Goal: Use online tool/utility: Utilize a website feature to perform a specific function

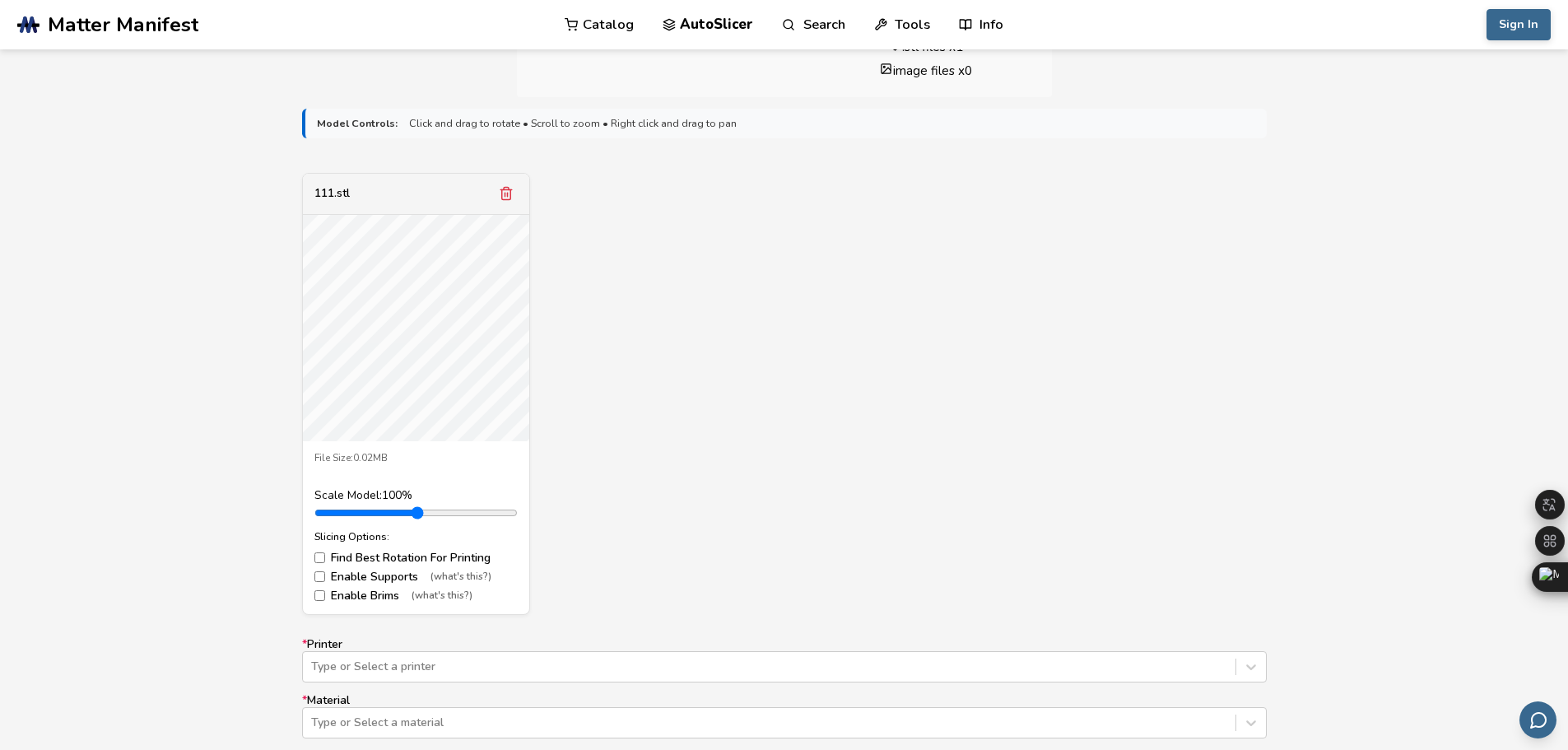
scroll to position [576, 0]
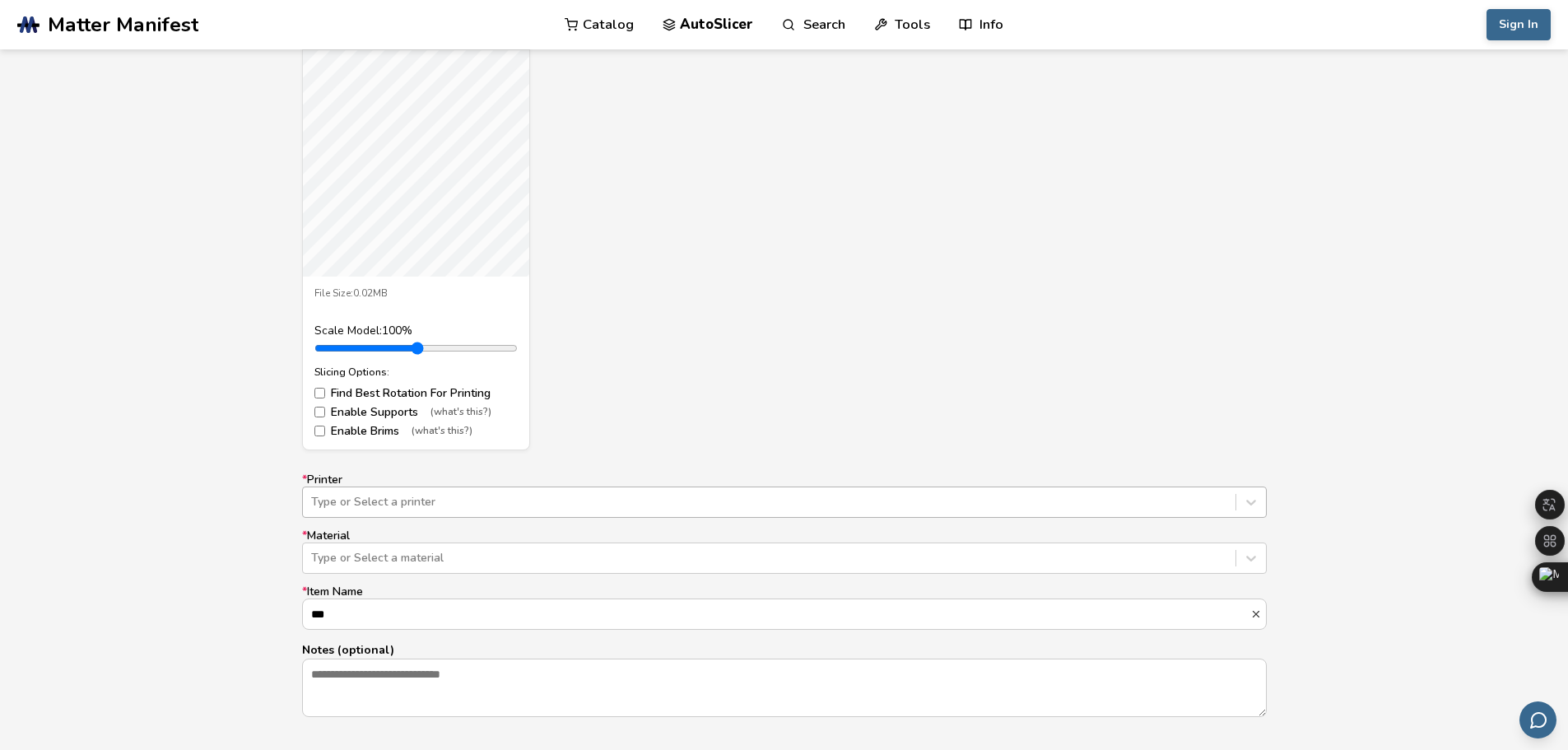
click at [456, 496] on div "Type or Select a printer" at bounding box center [784, 502] width 965 height 32
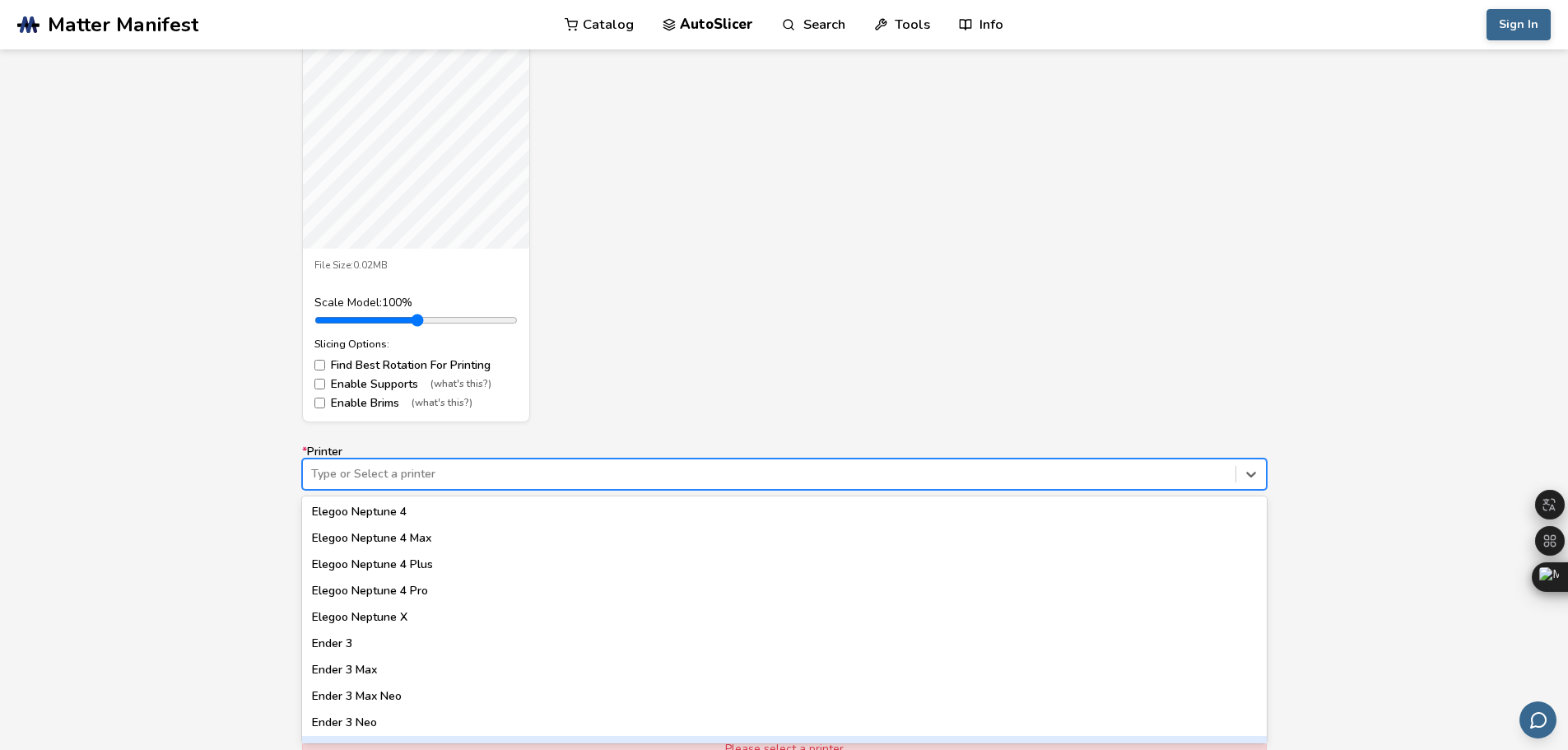
scroll to position [823, 0]
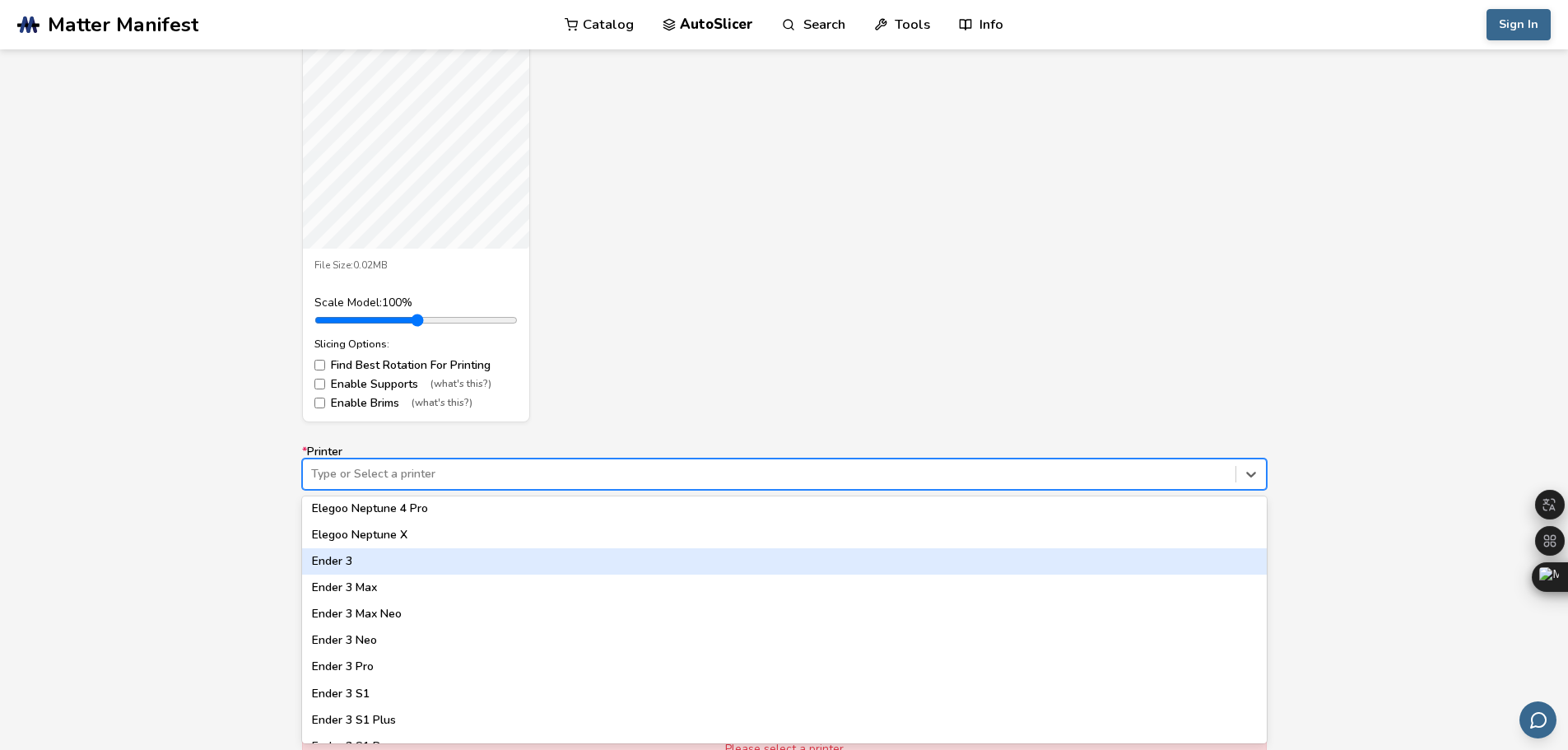
click at [371, 555] on div "Ender 3" at bounding box center [784, 561] width 965 height 26
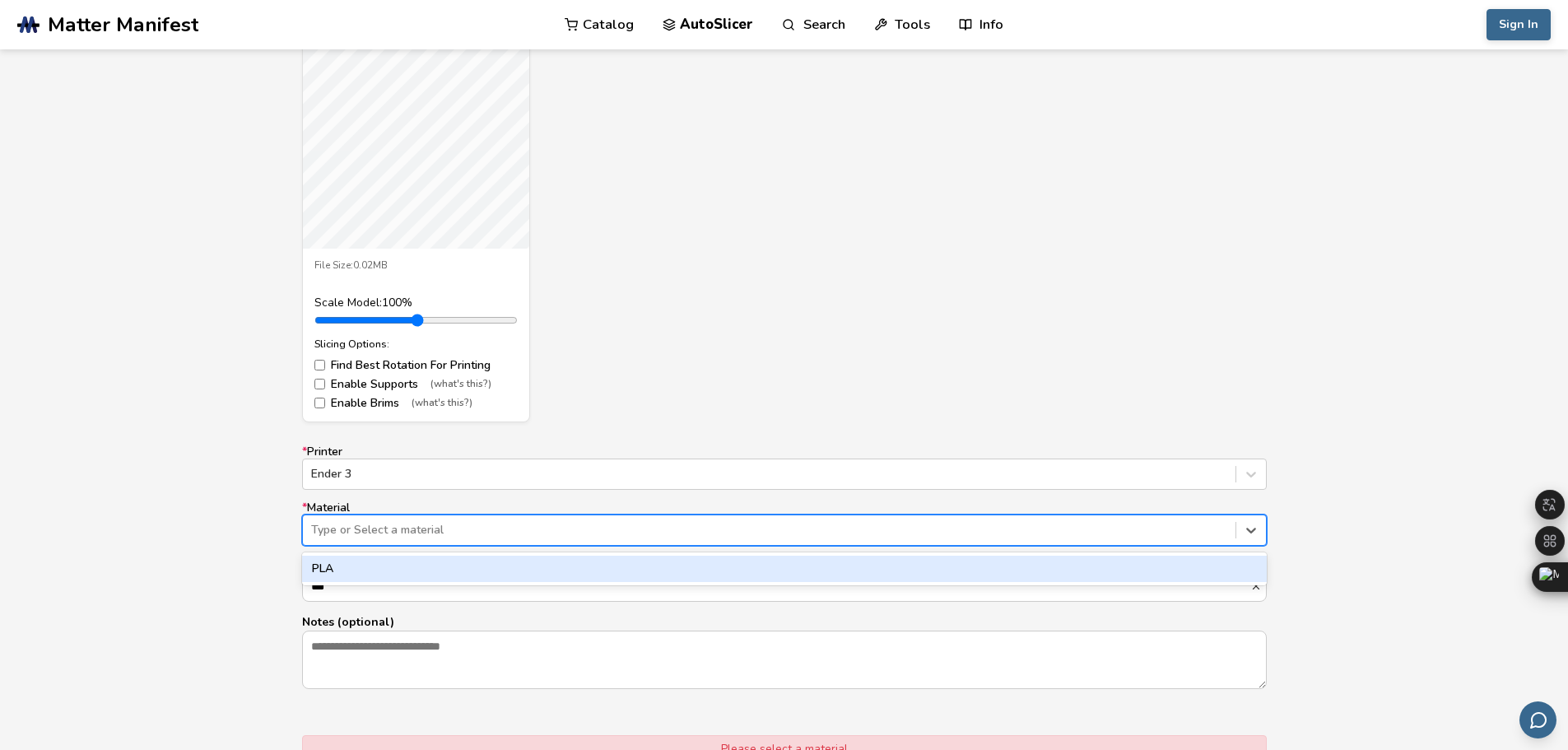
click at [390, 531] on div at bounding box center [770, 530] width 916 height 17
click at [364, 566] on div "PLA" at bounding box center [784, 568] width 965 height 26
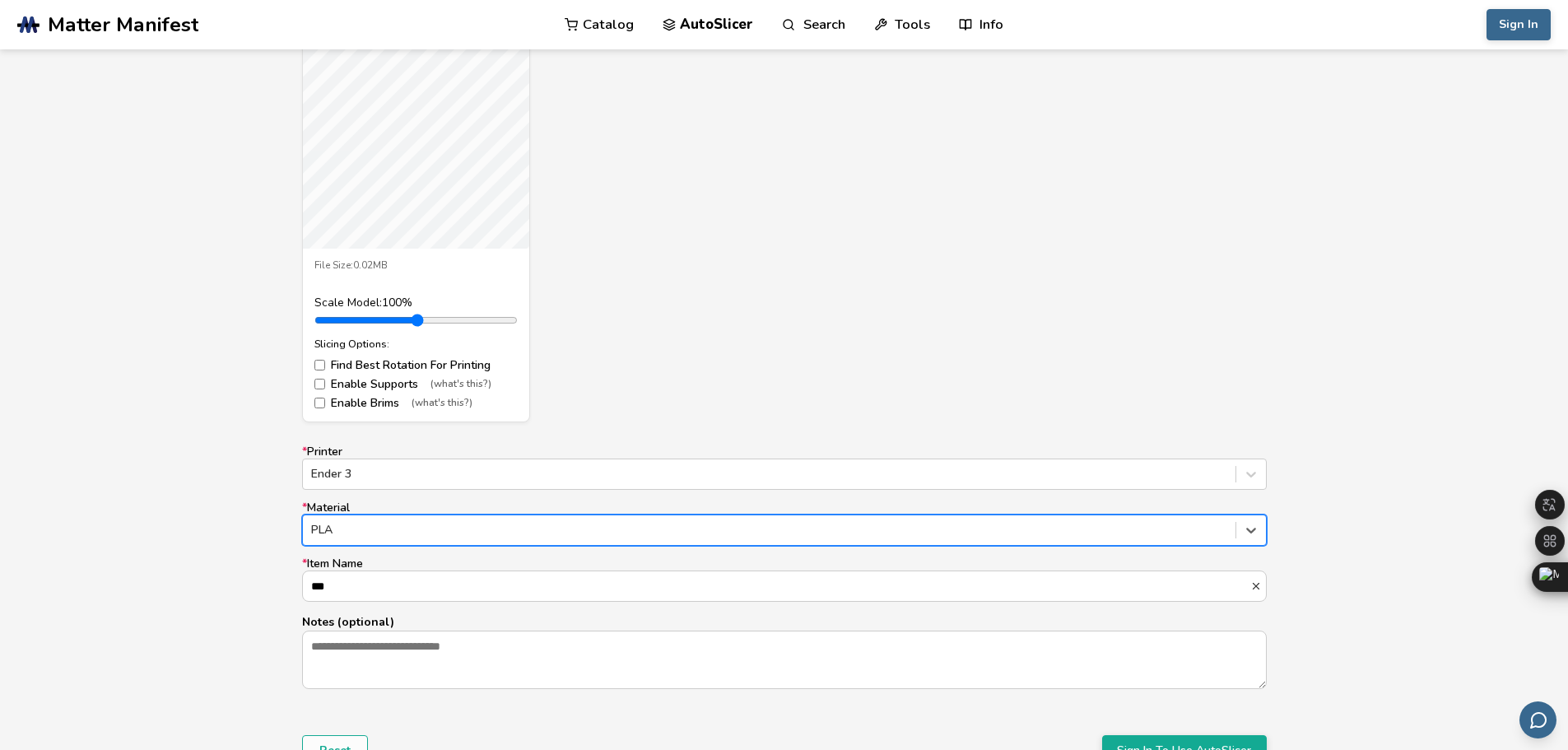
scroll to position [769, 0]
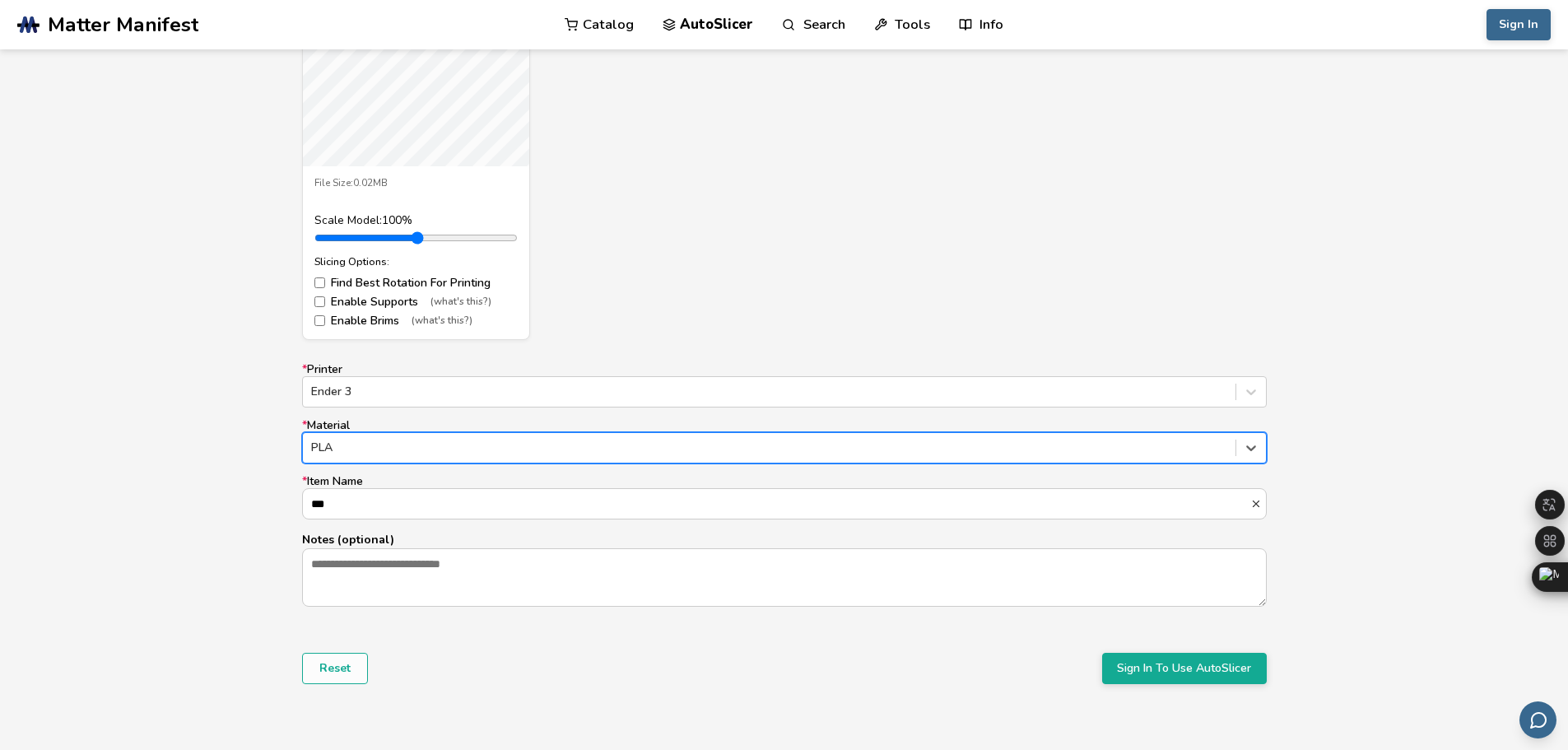
click at [1137, 460] on div "PLA" at bounding box center [784, 448] width 965 height 32
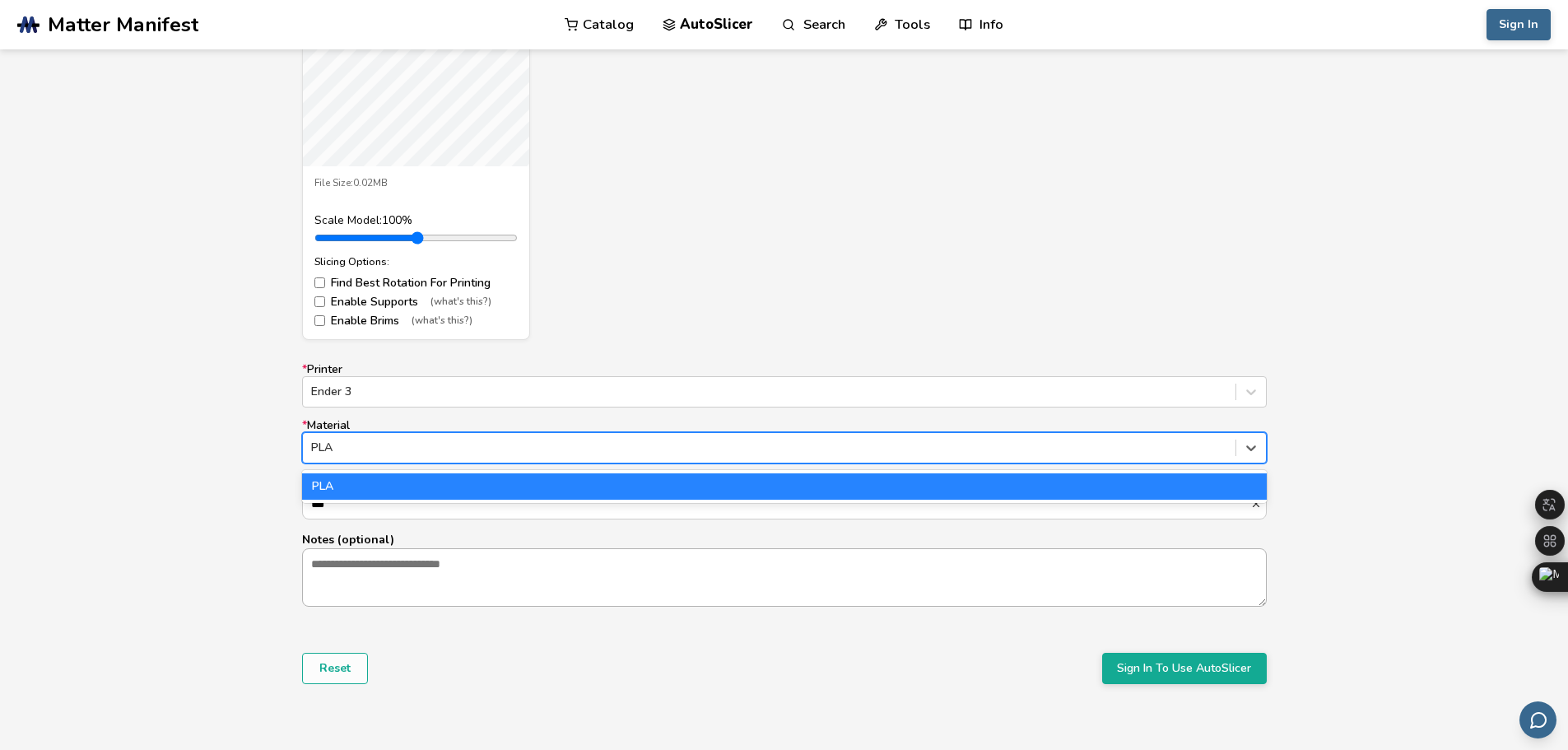
scroll to position [851, 0]
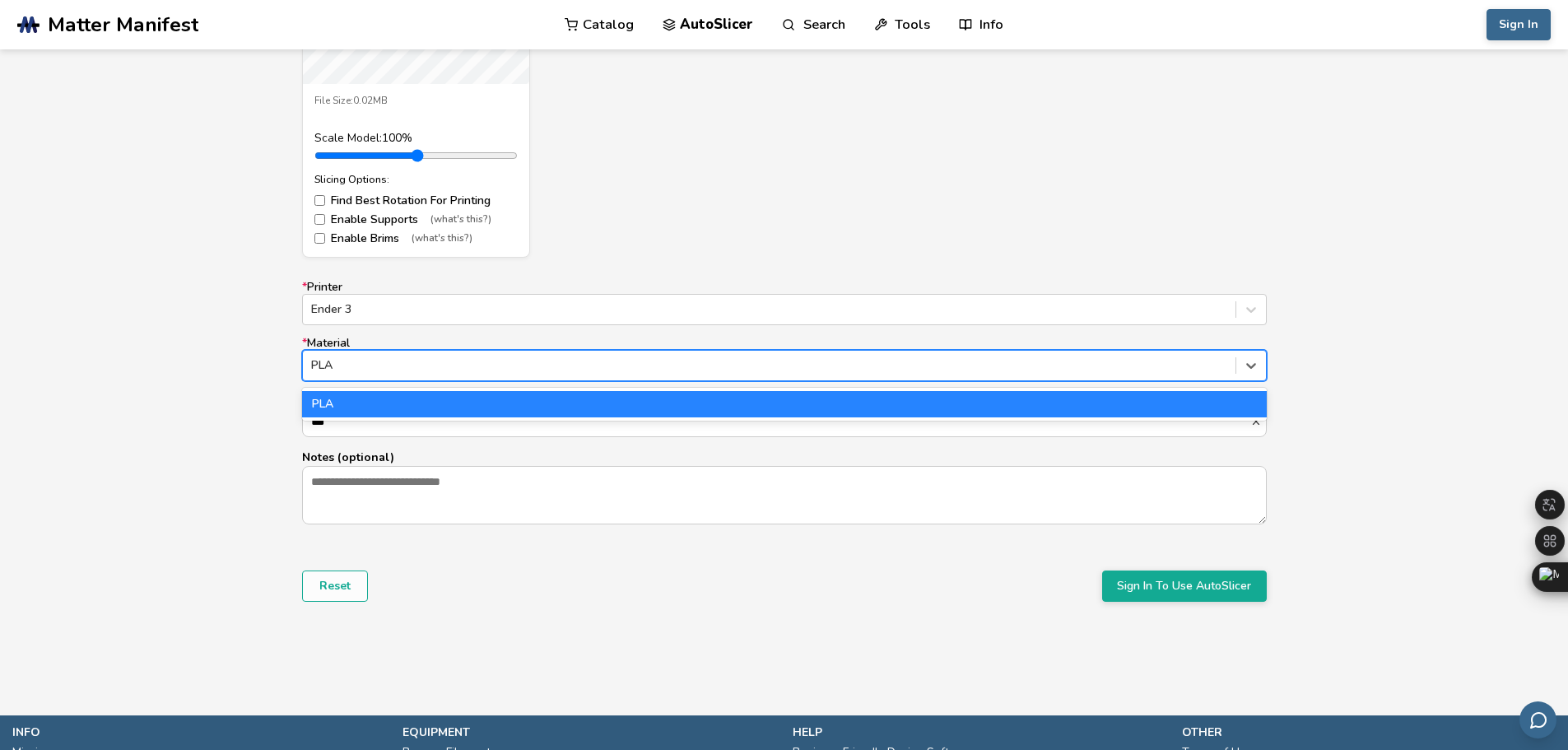
click at [386, 405] on div "PLA" at bounding box center [784, 404] width 965 height 26
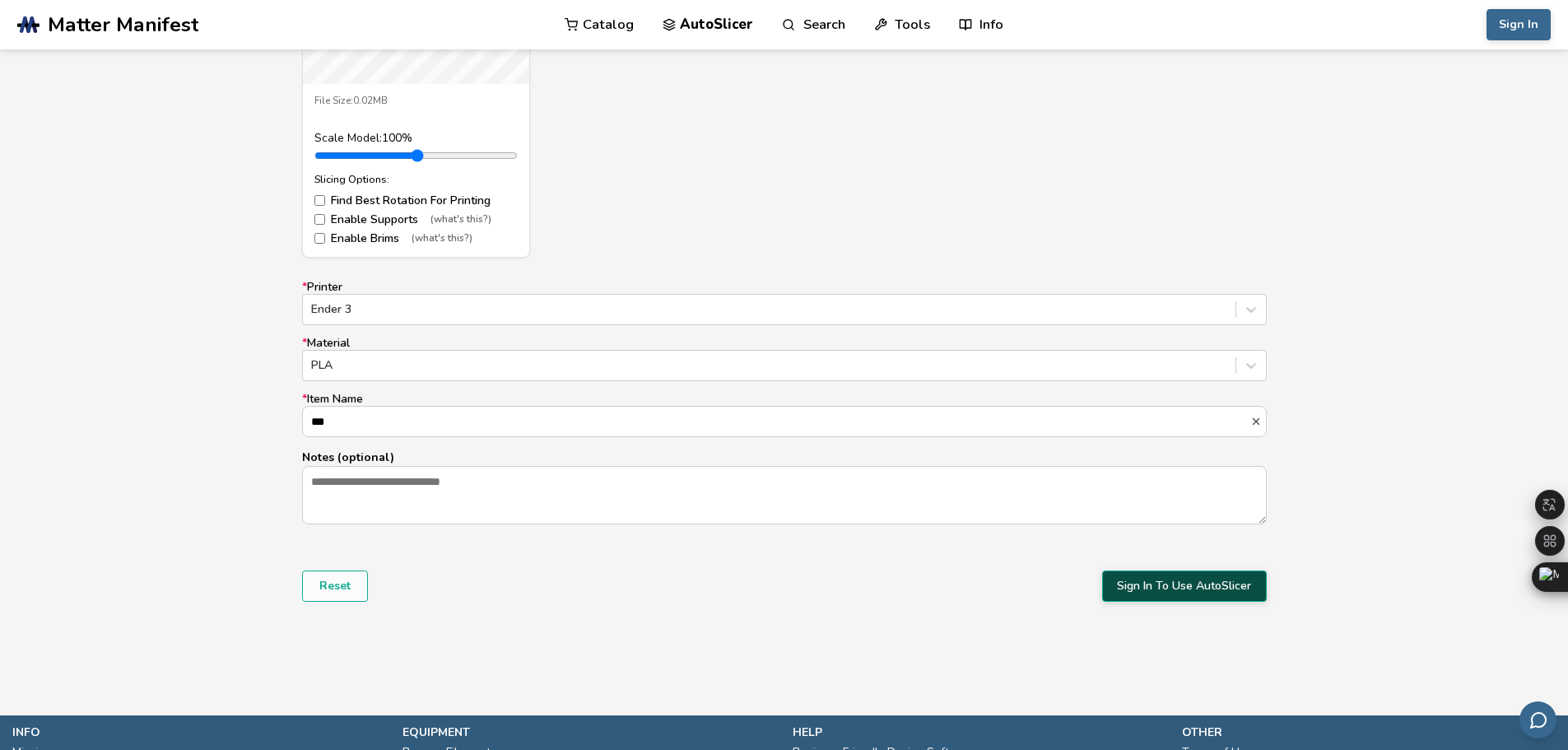
click at [1157, 590] on button "Sign In To Use AutoSlicer" at bounding box center [1185, 586] width 165 height 32
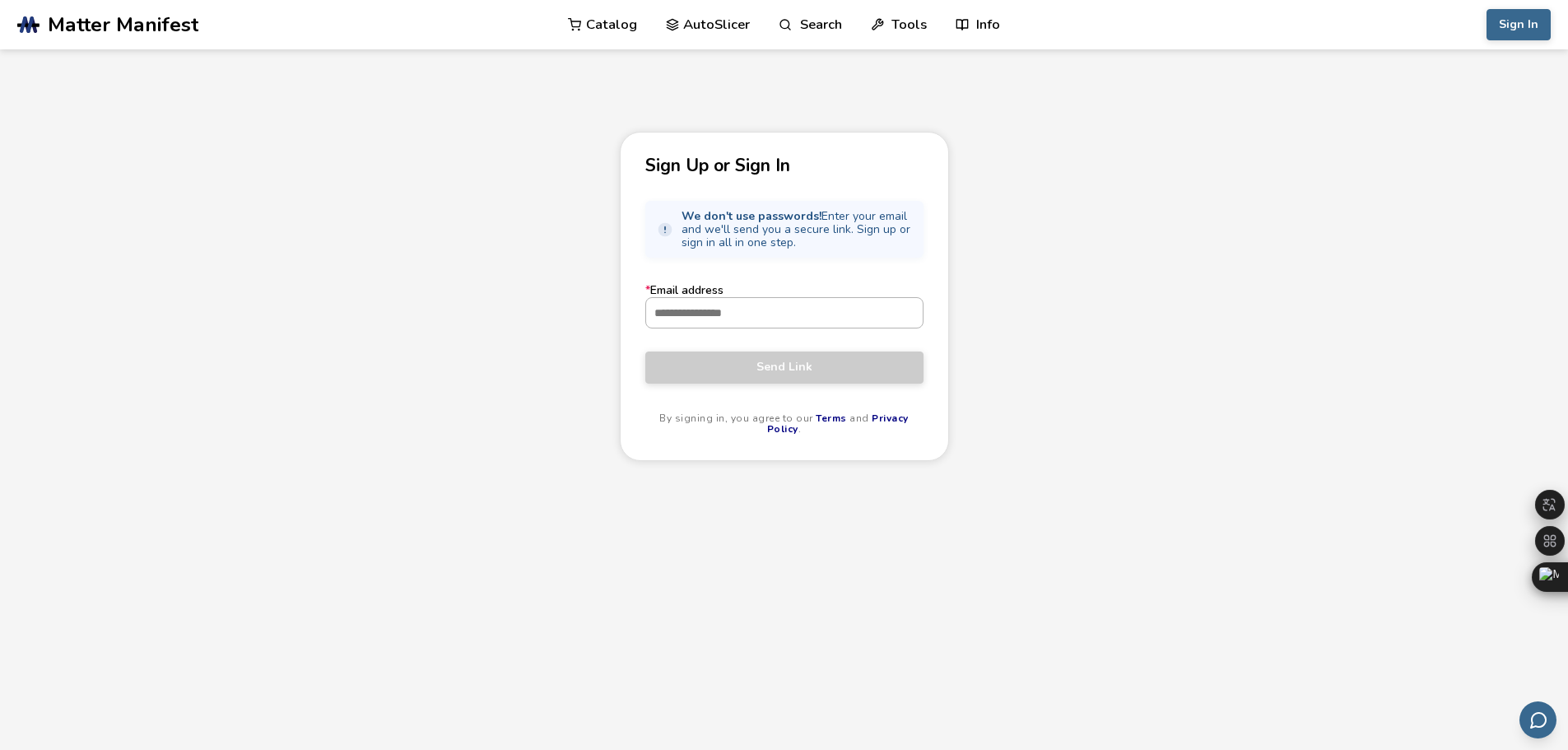
click at [784, 321] on input "* Email address" at bounding box center [784, 312] width 276 height 30
type input "**********"
click at [789, 365] on span "Send Link" at bounding box center [784, 367] width 253 height 13
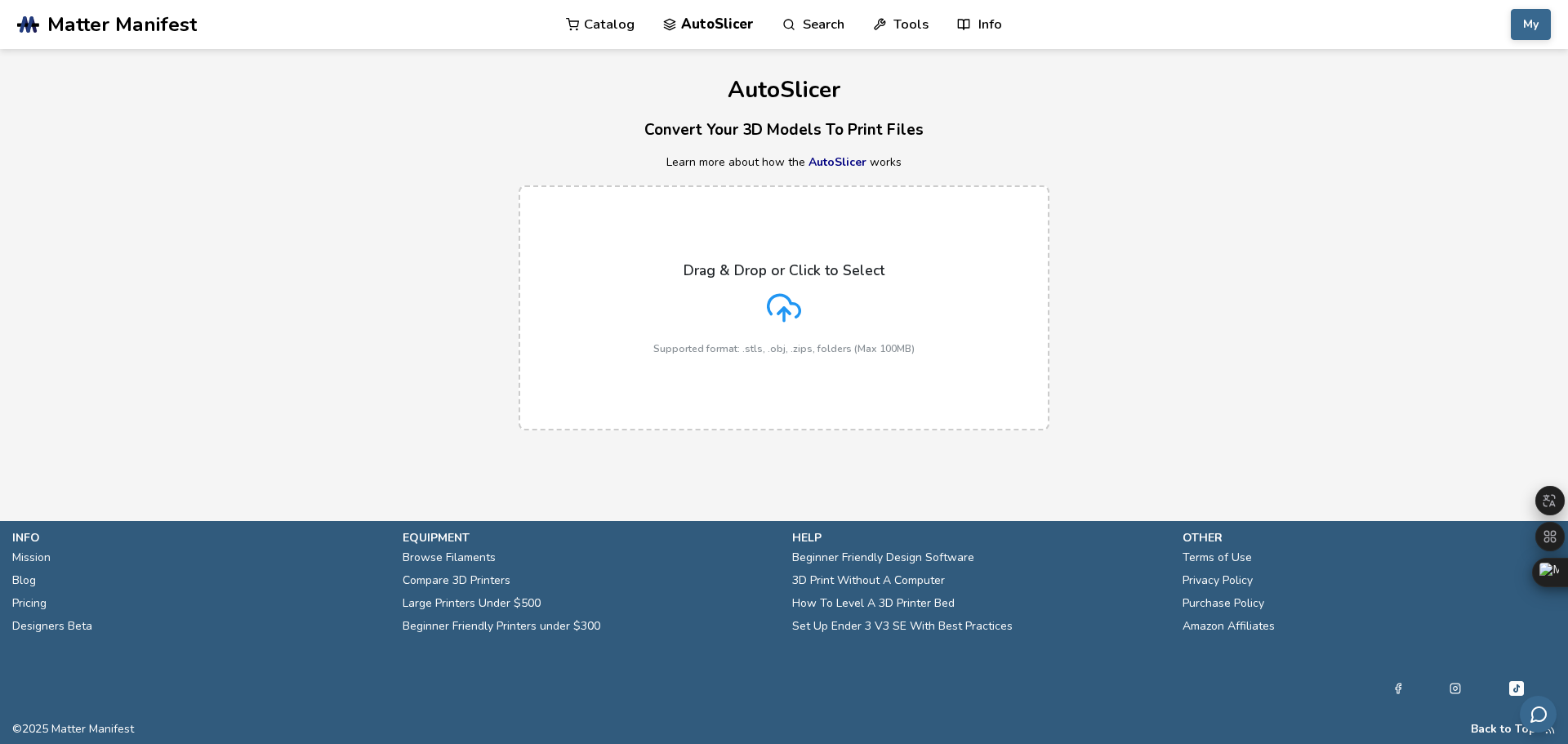
click at [787, 329] on div "Drag & Drop or Click to Select Supported format: .stls, .obj, .zips, folders (M…" at bounding box center [784, 308] width 261 height 92
click at [0, 0] on input "Drag & Drop or Click to Select Supported format: .stls, .obj, .zips, folders (M…" at bounding box center [0, 0] width 0 height 0
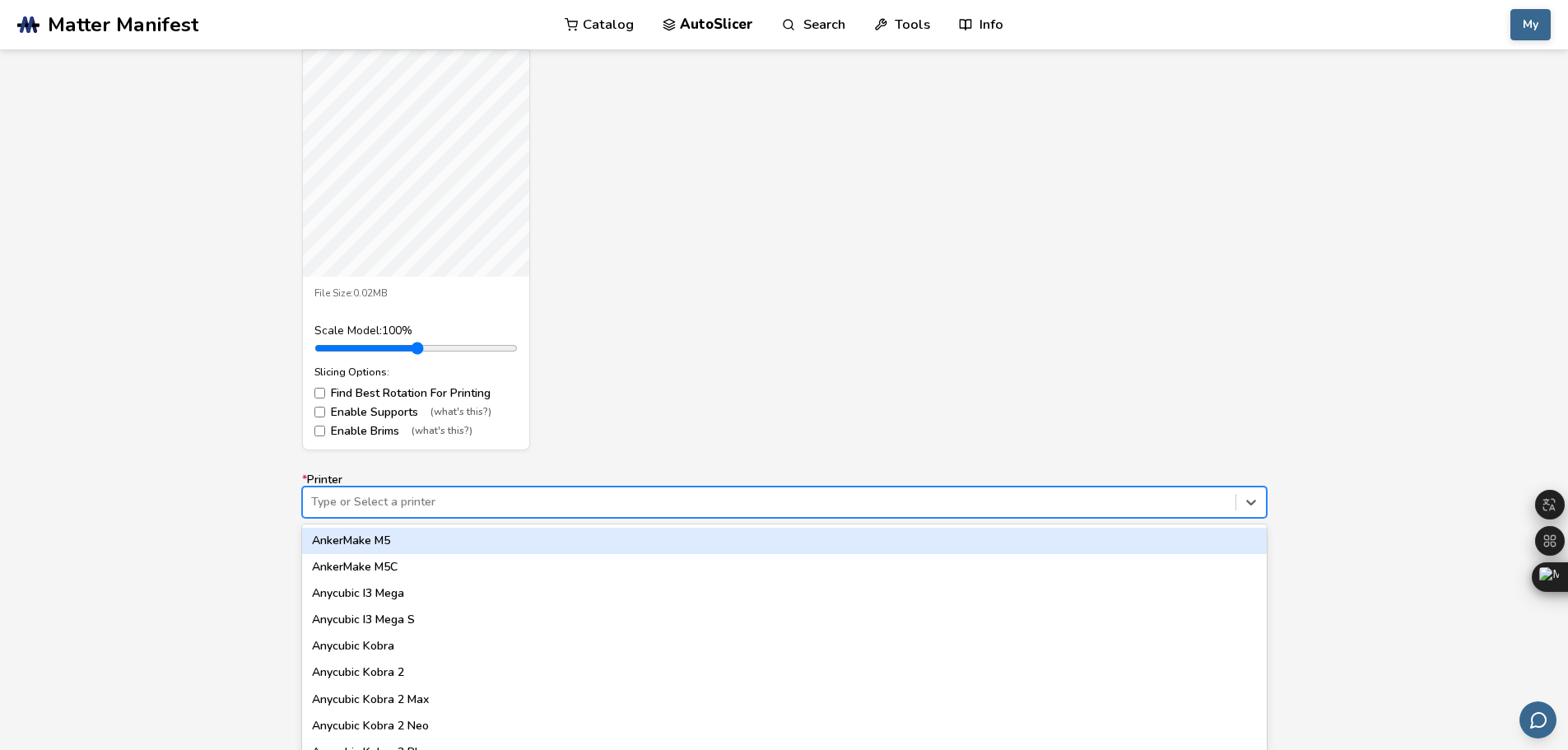
scroll to position [686, 0]
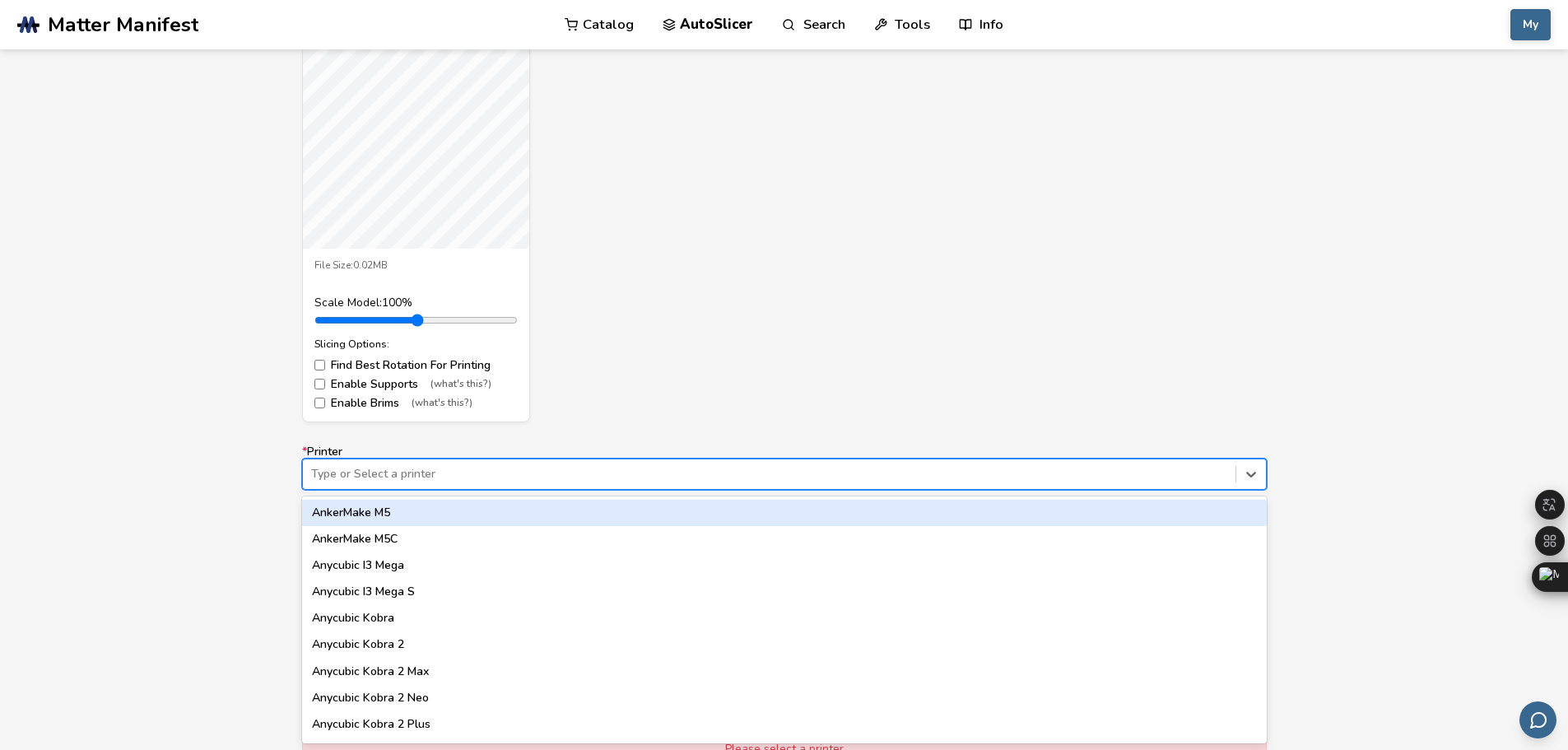
click at [469, 489] on div "62 results available. Use Up and Down to choose options, press Enter to select …" at bounding box center [784, 475] width 965 height 32
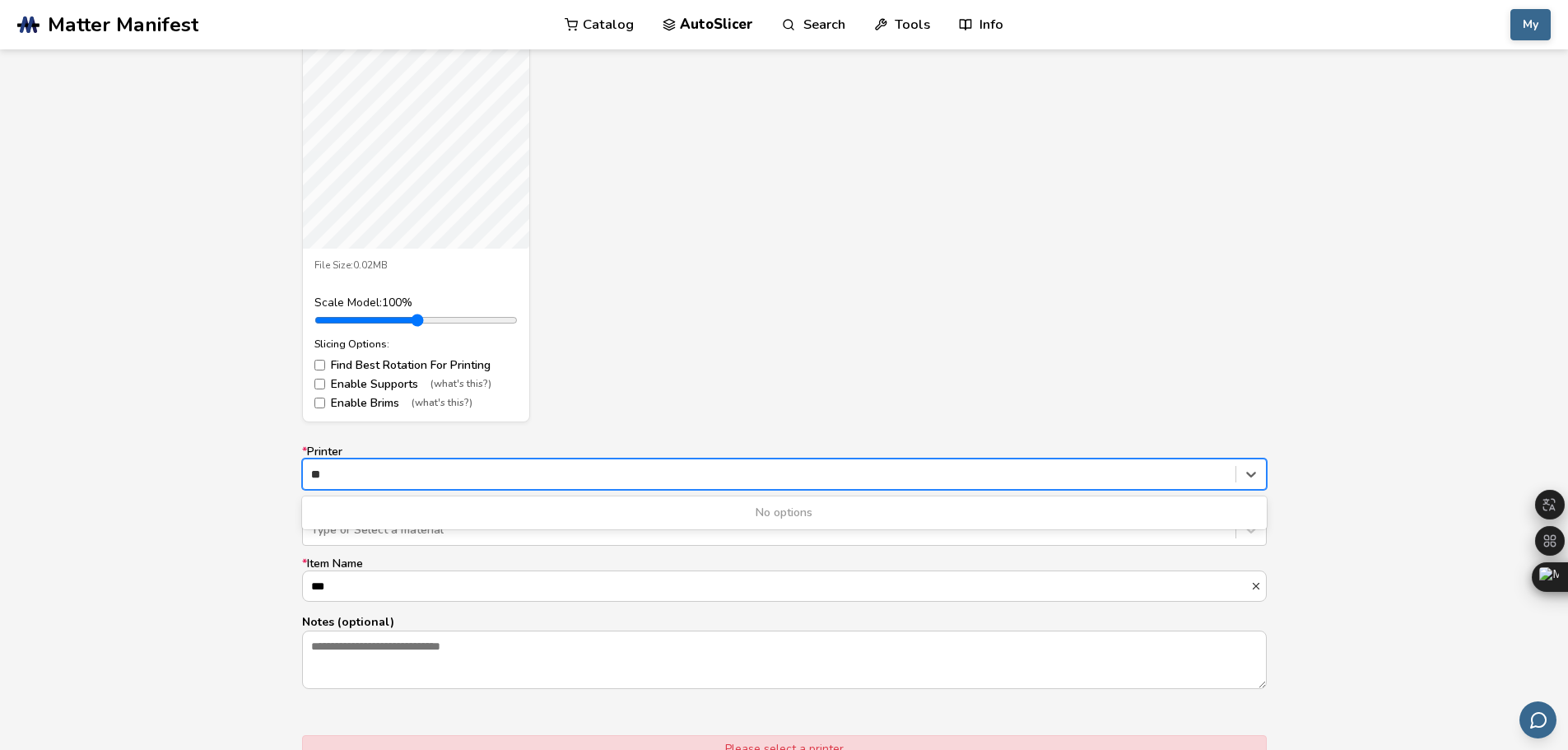
type input "*"
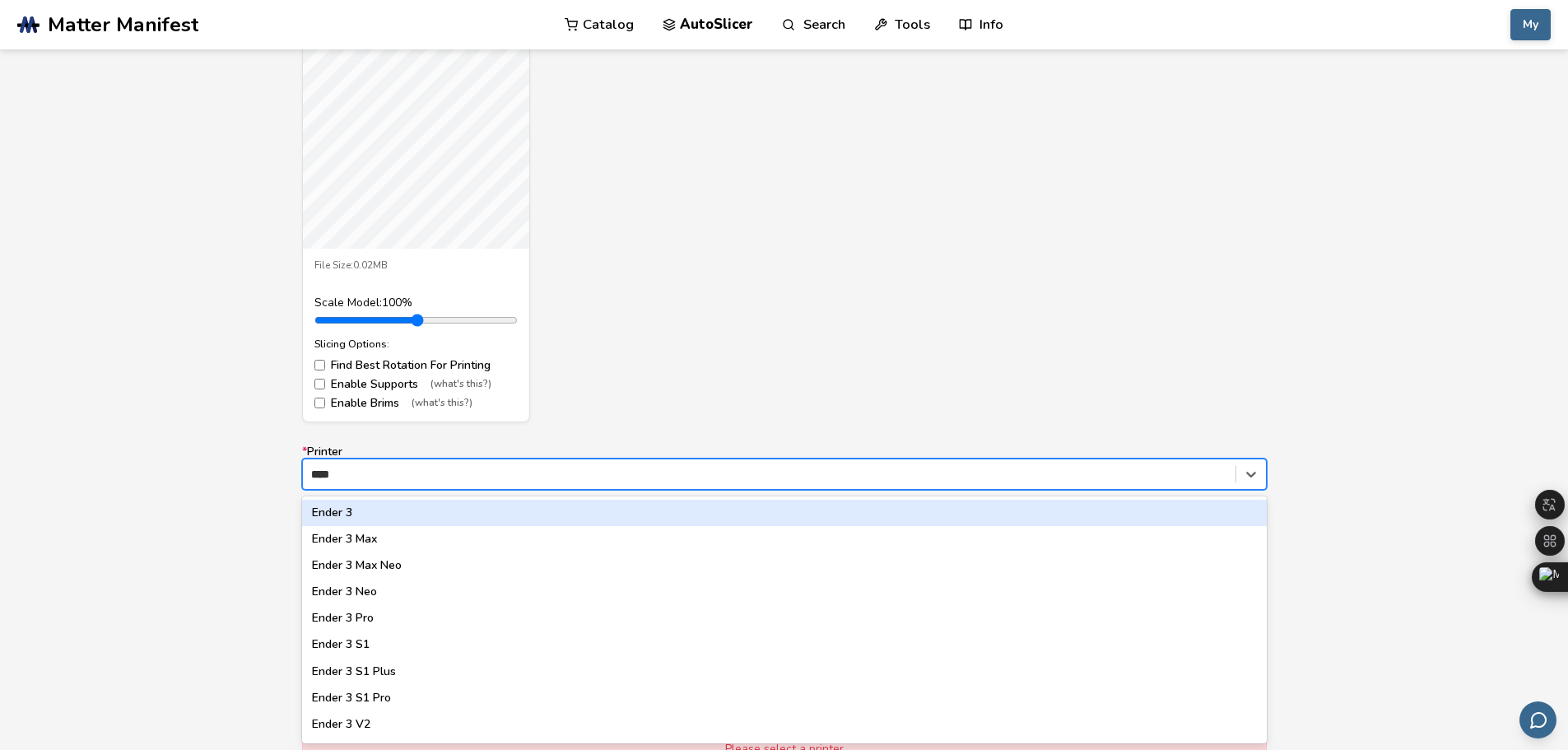
type input "*****"
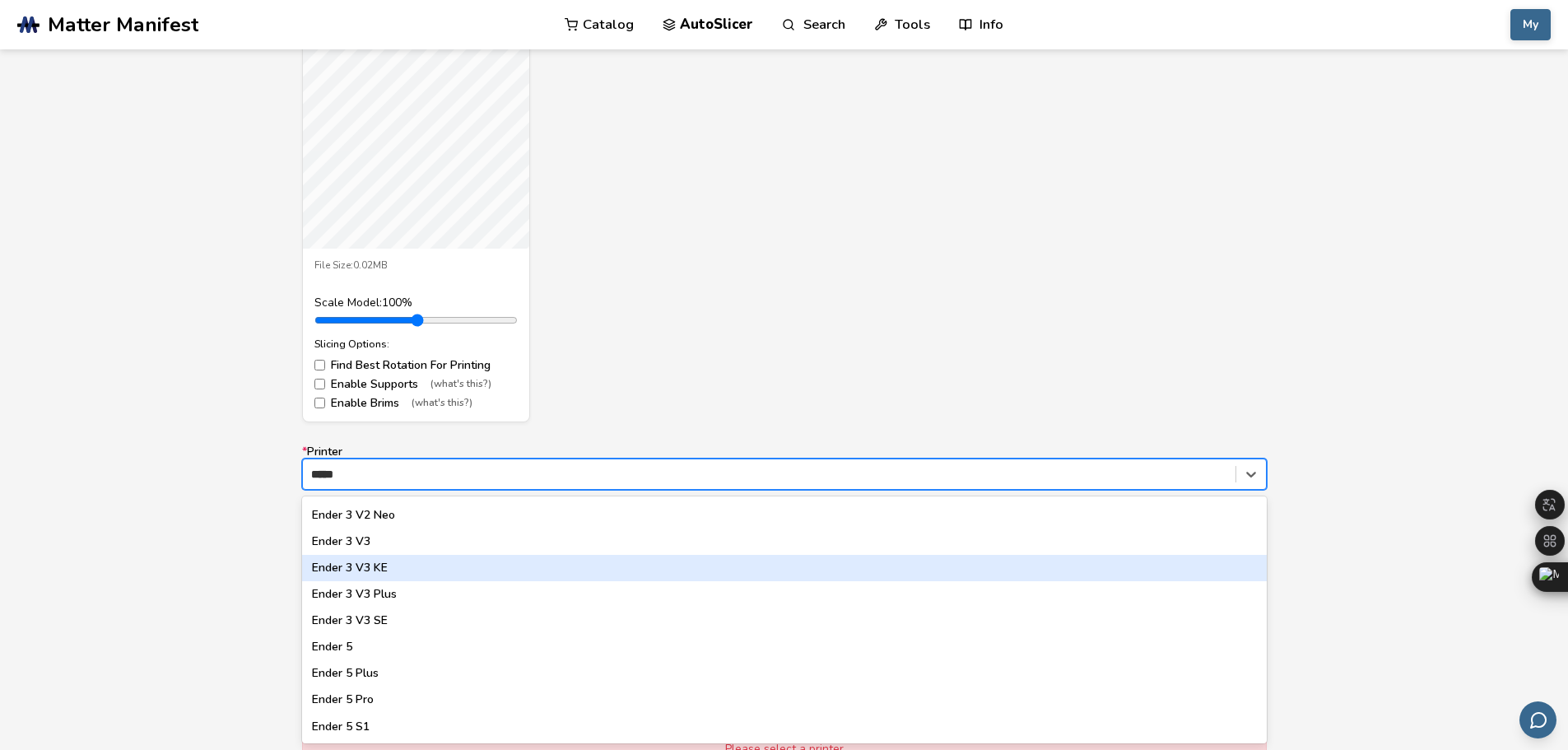
scroll to position [0, 0]
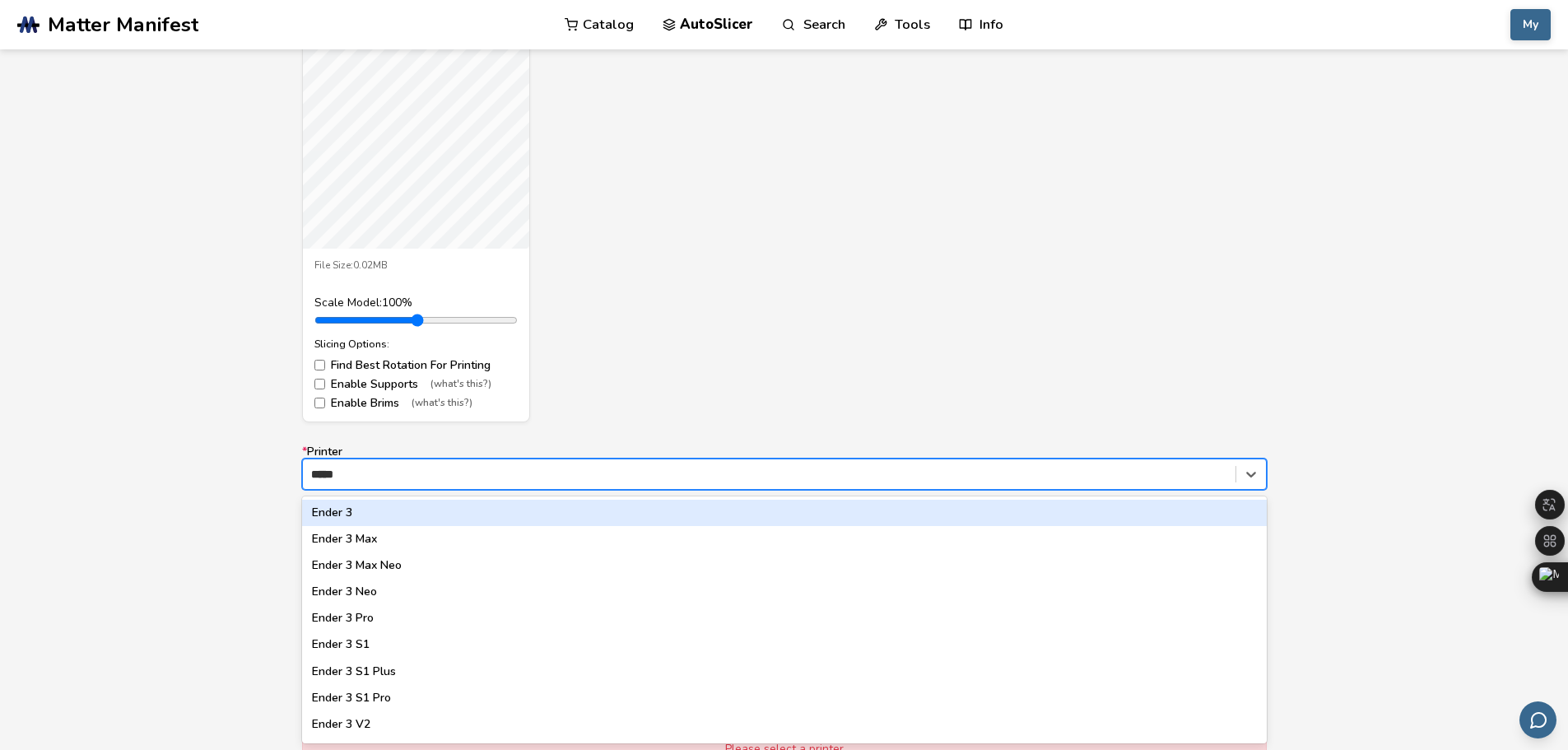
click at [357, 515] on div "Ender 3" at bounding box center [784, 513] width 965 height 26
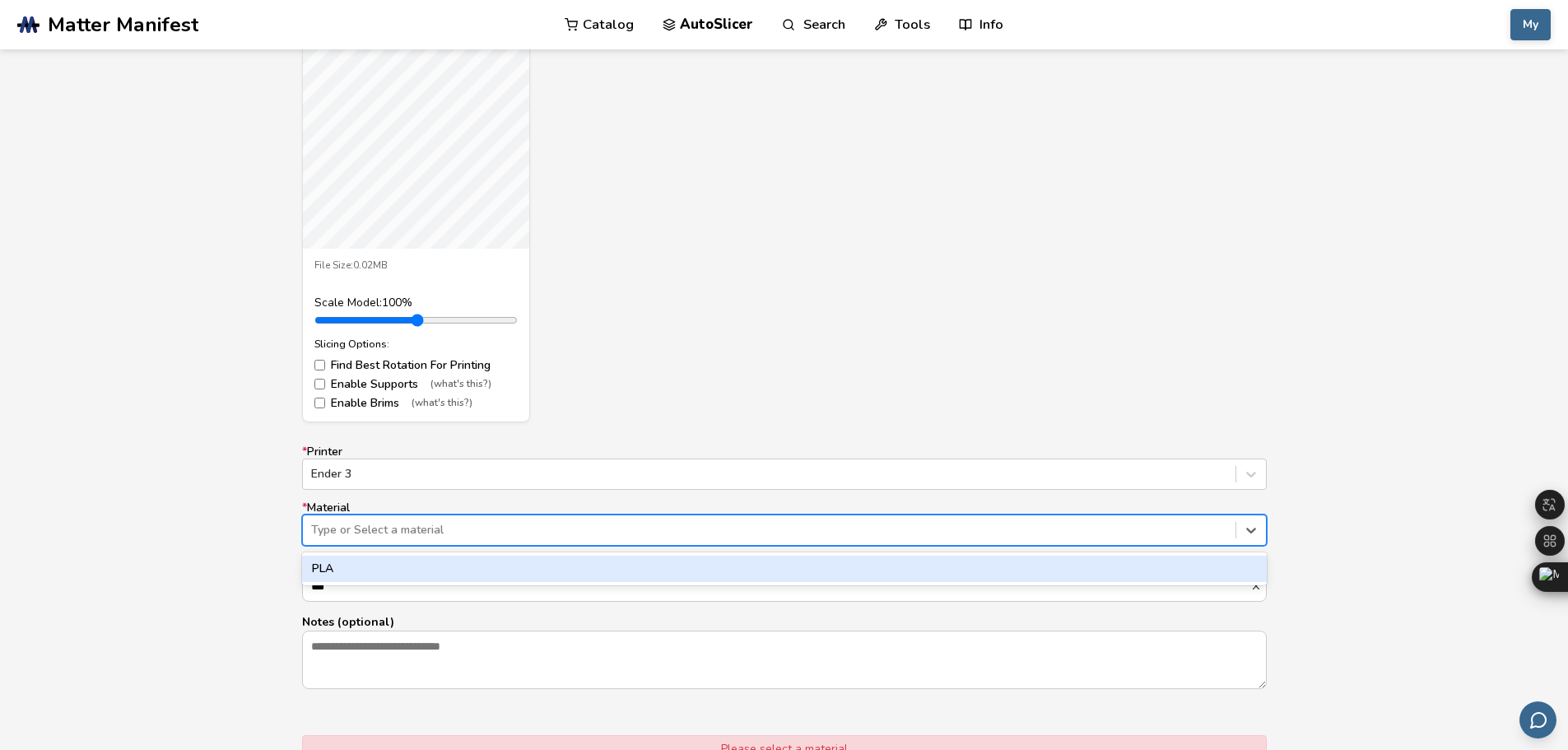
click at [417, 527] on div at bounding box center [770, 530] width 916 height 17
click at [356, 565] on div "PLA" at bounding box center [784, 568] width 965 height 26
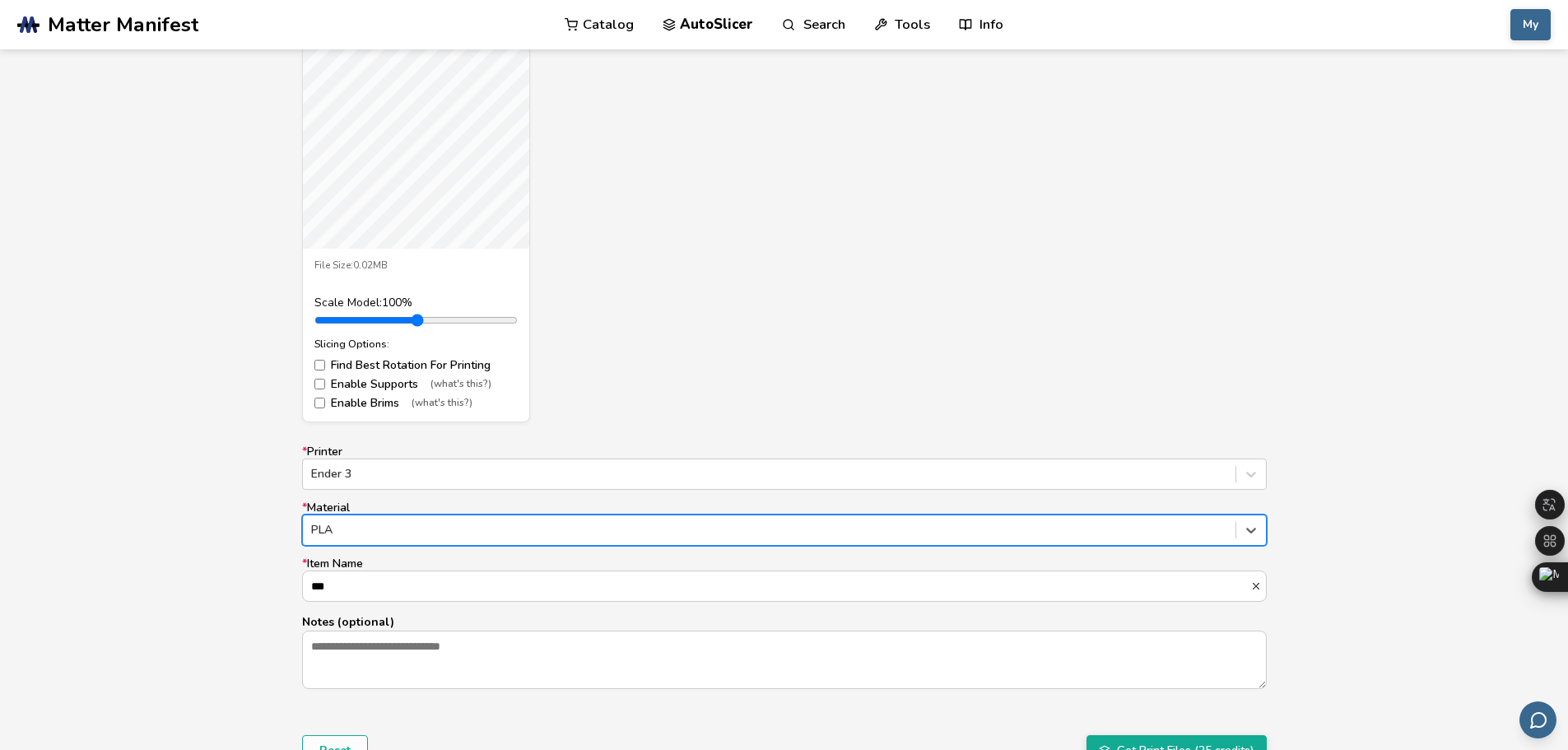
scroll to position [851, 0]
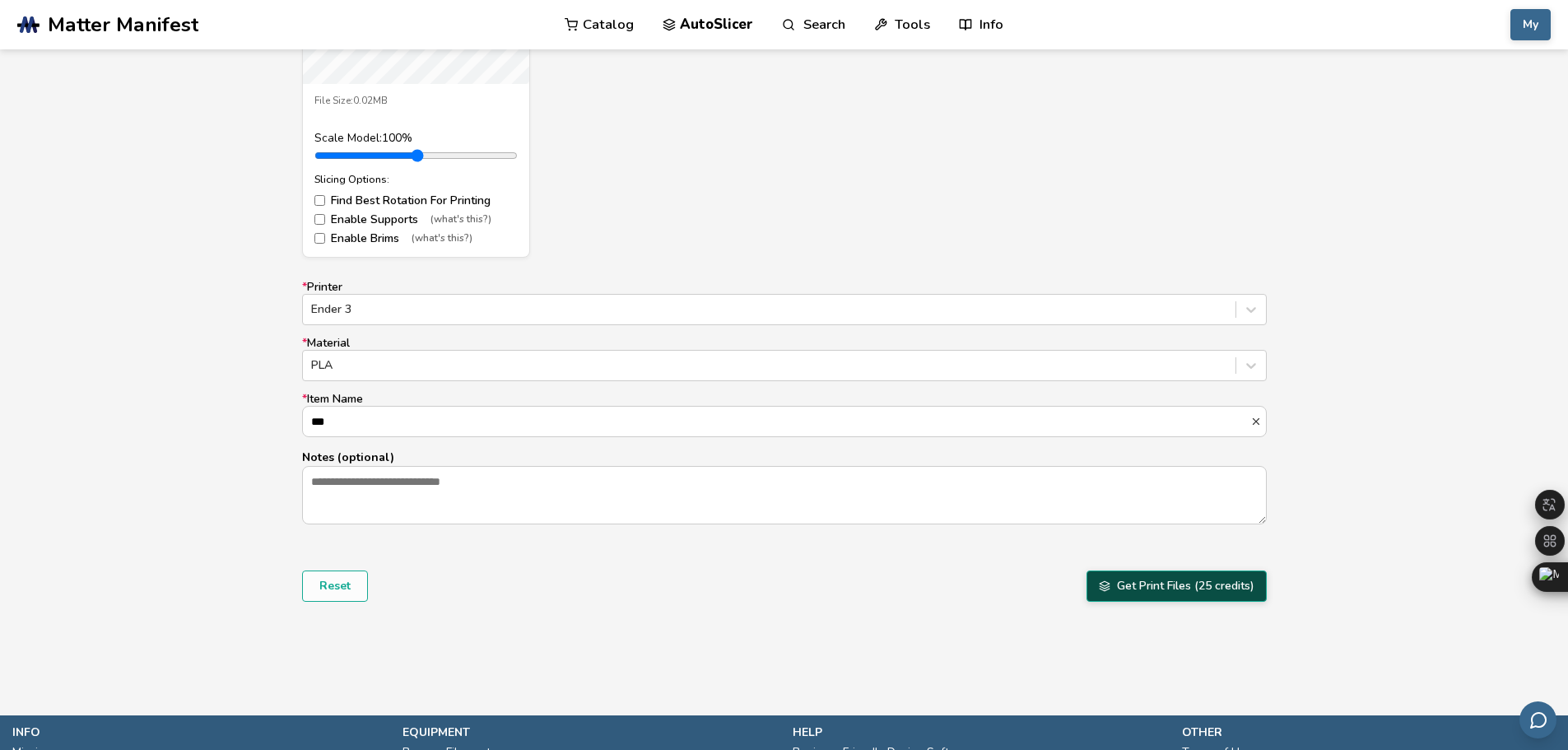
click at [1131, 584] on button "Get Print Files (25 credits)" at bounding box center [1177, 586] width 180 height 32
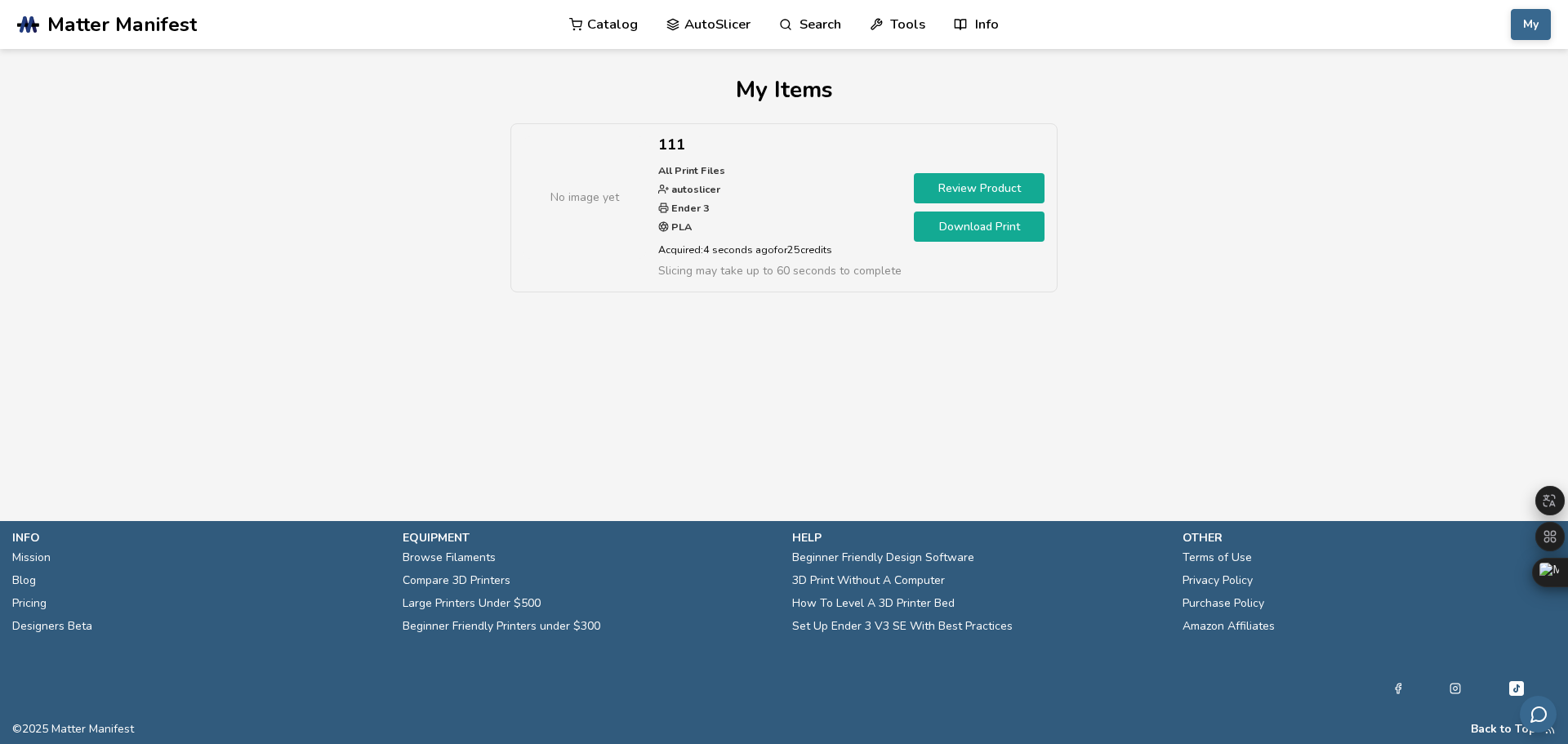
click at [966, 228] on link "Download Print" at bounding box center [979, 226] width 131 height 30
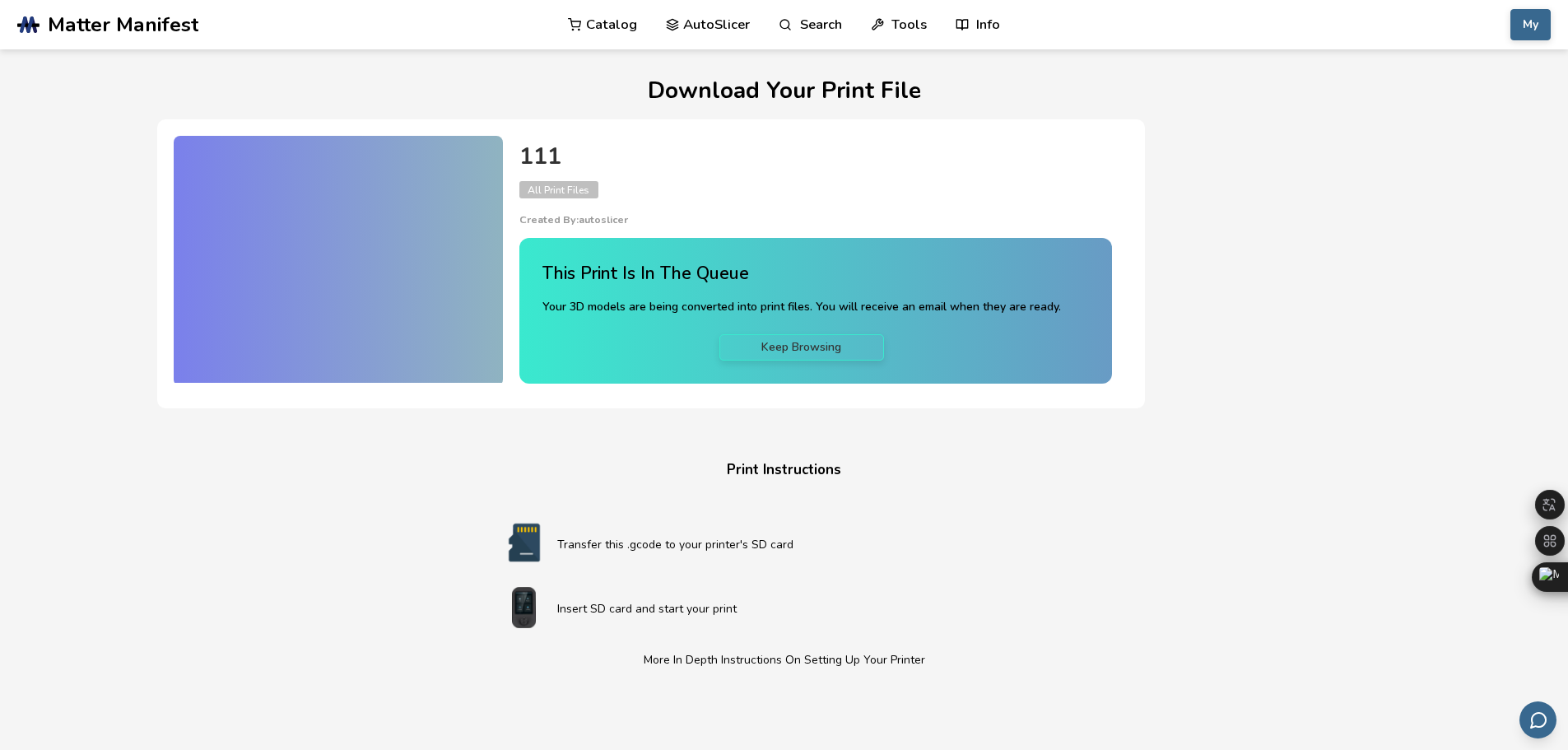
click at [576, 192] on span "All Print Files" at bounding box center [558, 189] width 79 height 18
click at [774, 347] on link "Keep Browsing" at bounding box center [802, 347] width 165 height 26
